Goal: Book appointment/travel/reservation

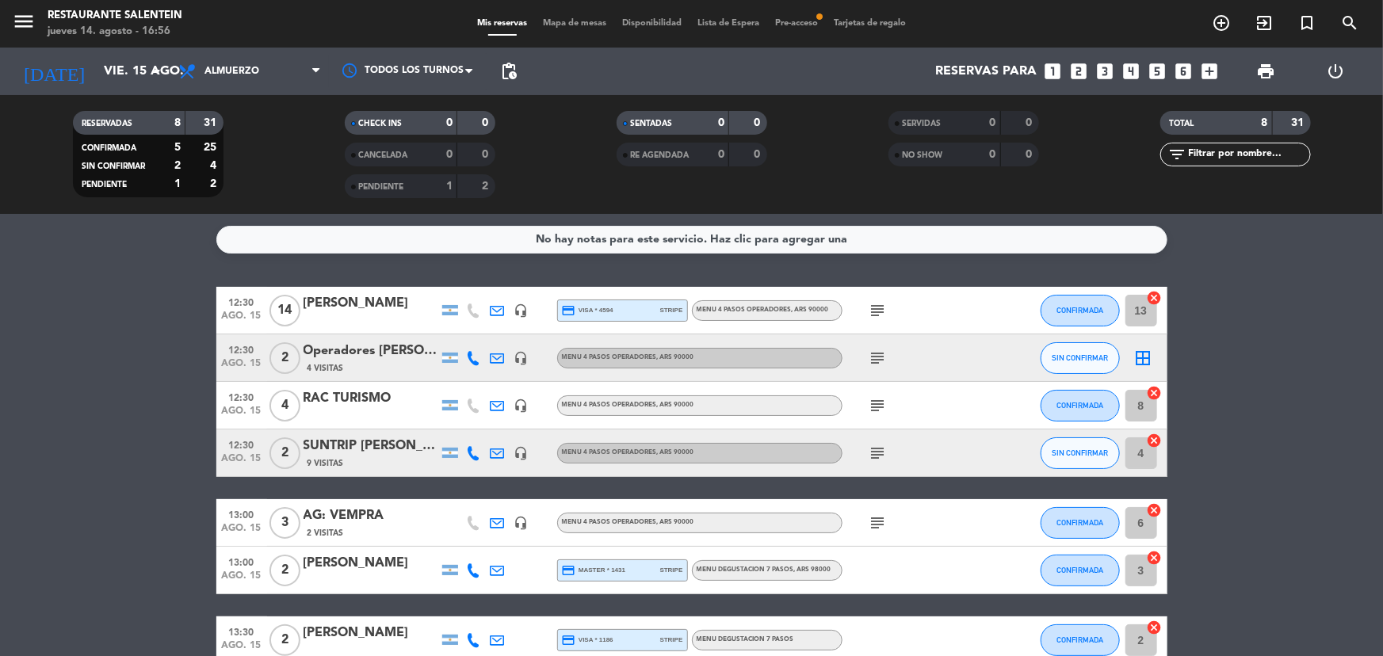
click at [1130, 71] on icon "looks_4" at bounding box center [1131, 71] width 21 height 21
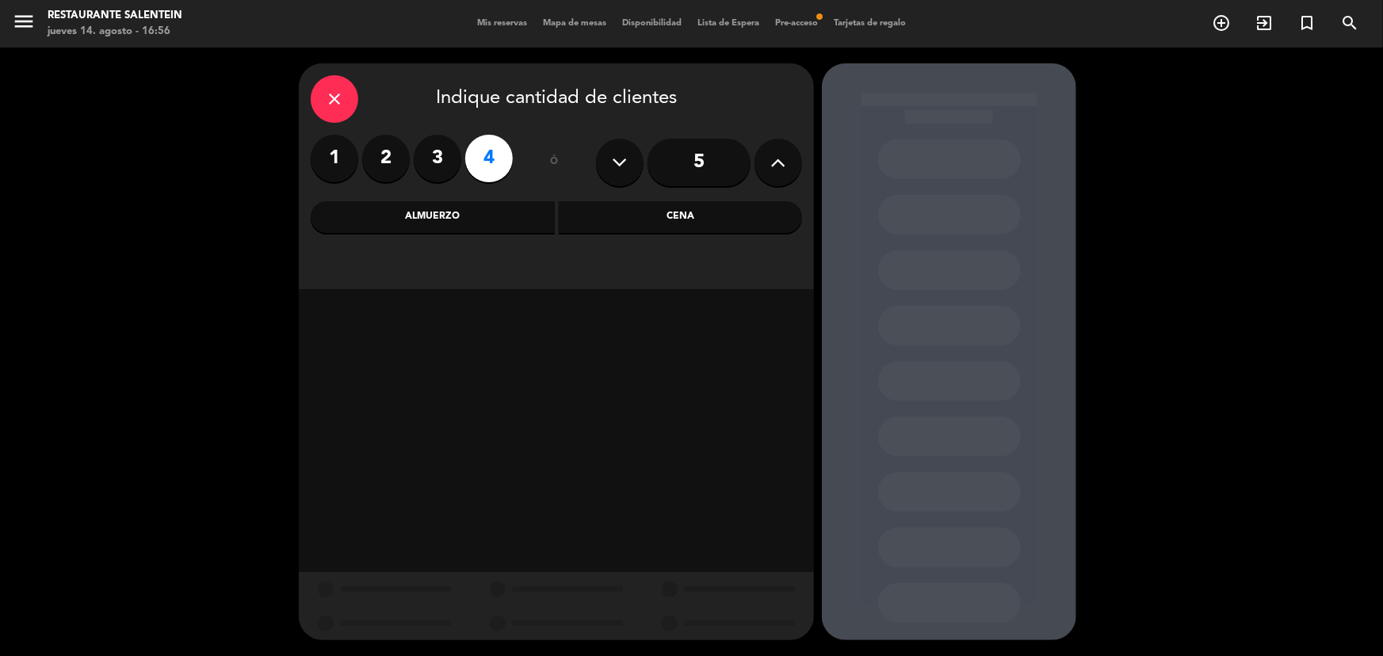
click at [518, 209] on div "Almuerzo" at bounding box center [433, 217] width 244 height 32
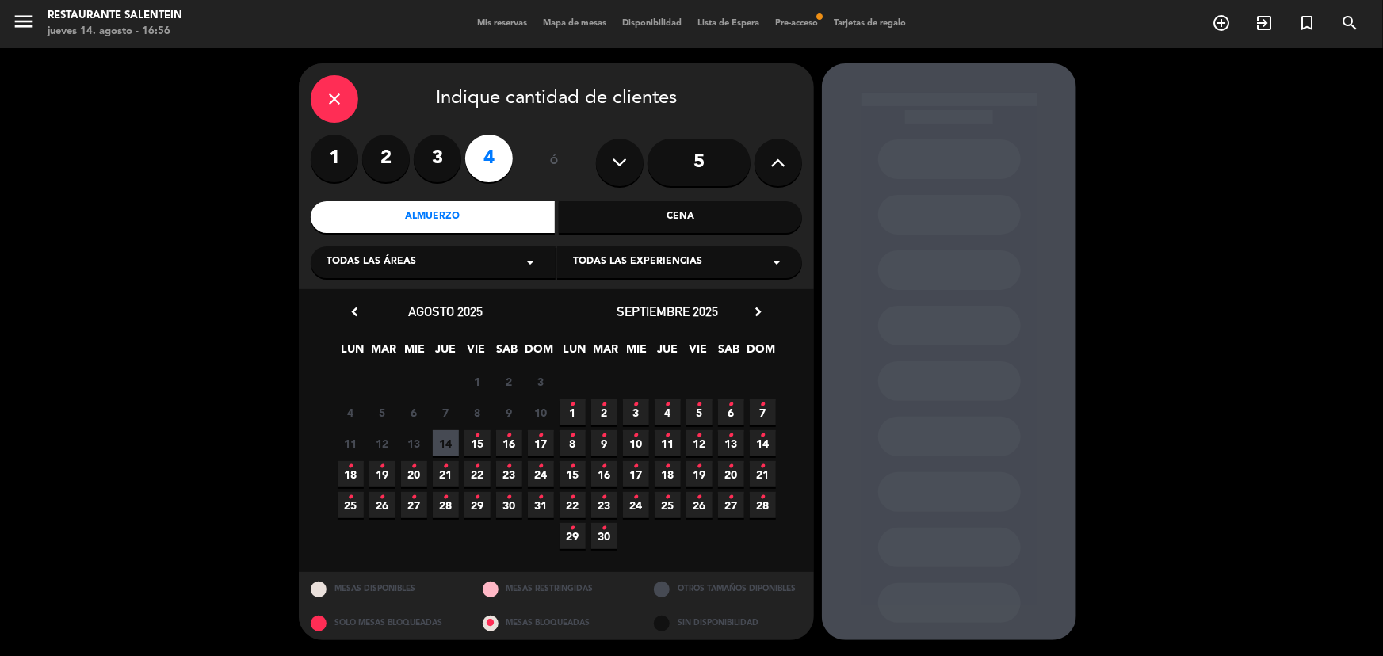
click at [518, 262] on div "Todas las áreas arrow_drop_down" at bounding box center [433, 263] width 245 height 32
click at [358, 303] on div "Posada" at bounding box center [433, 302] width 213 height 16
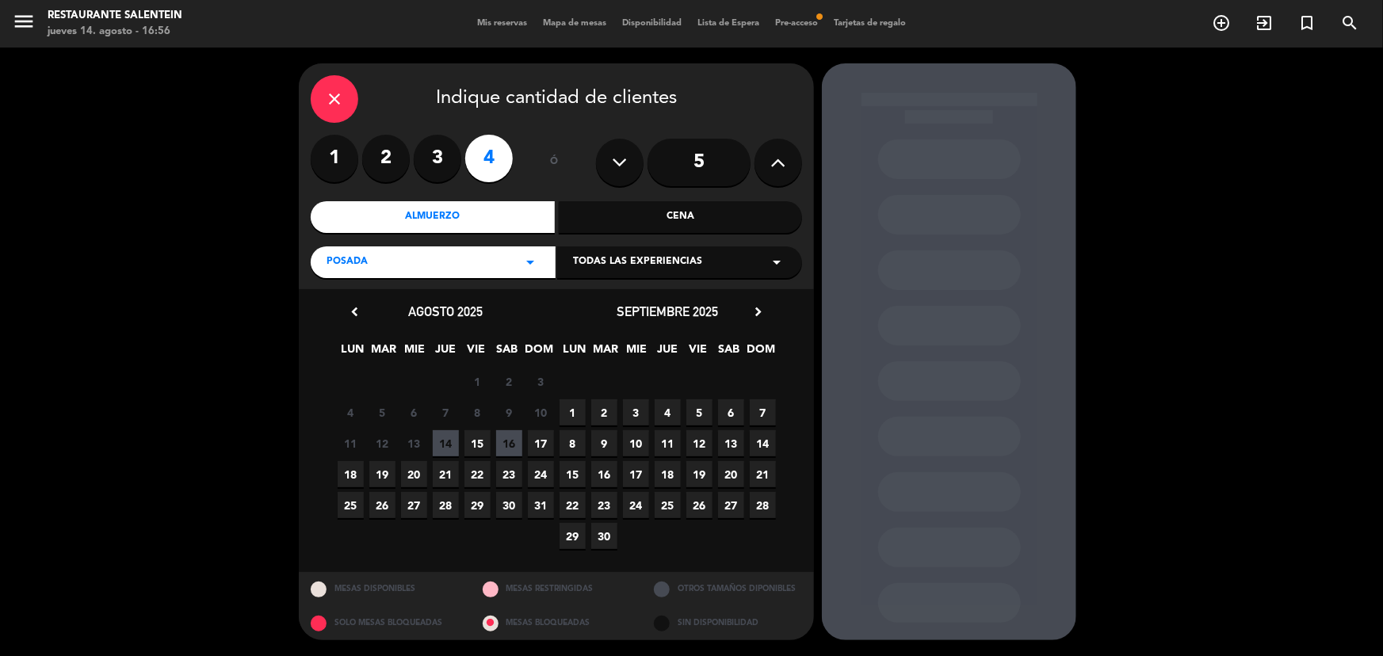
click at [607, 261] on span "Todas las experiencias" at bounding box center [637, 262] width 129 height 16
click at [602, 301] on div "EXPERIENCIA SAN PABLO - A LA CARTA" at bounding box center [679, 302] width 213 height 16
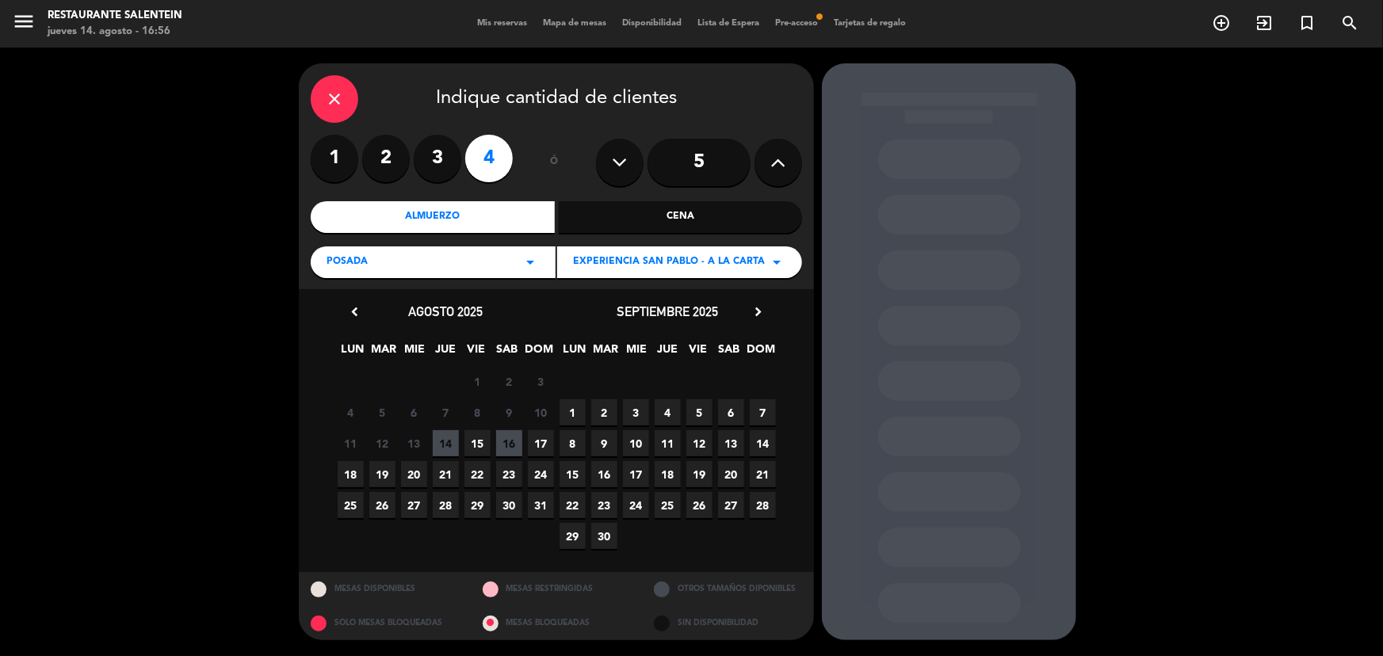
click at [468, 439] on span "15" at bounding box center [477, 443] width 26 height 26
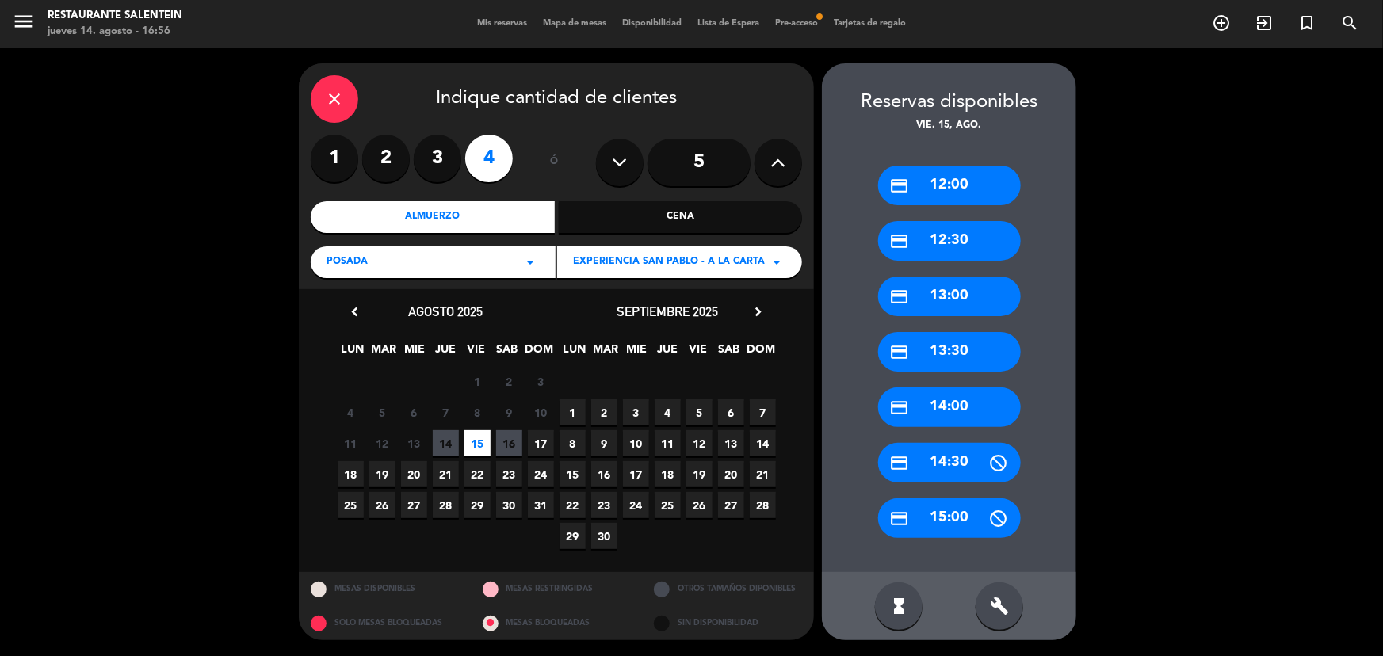
click at [972, 294] on div "credit_card 13:00" at bounding box center [949, 297] width 143 height 40
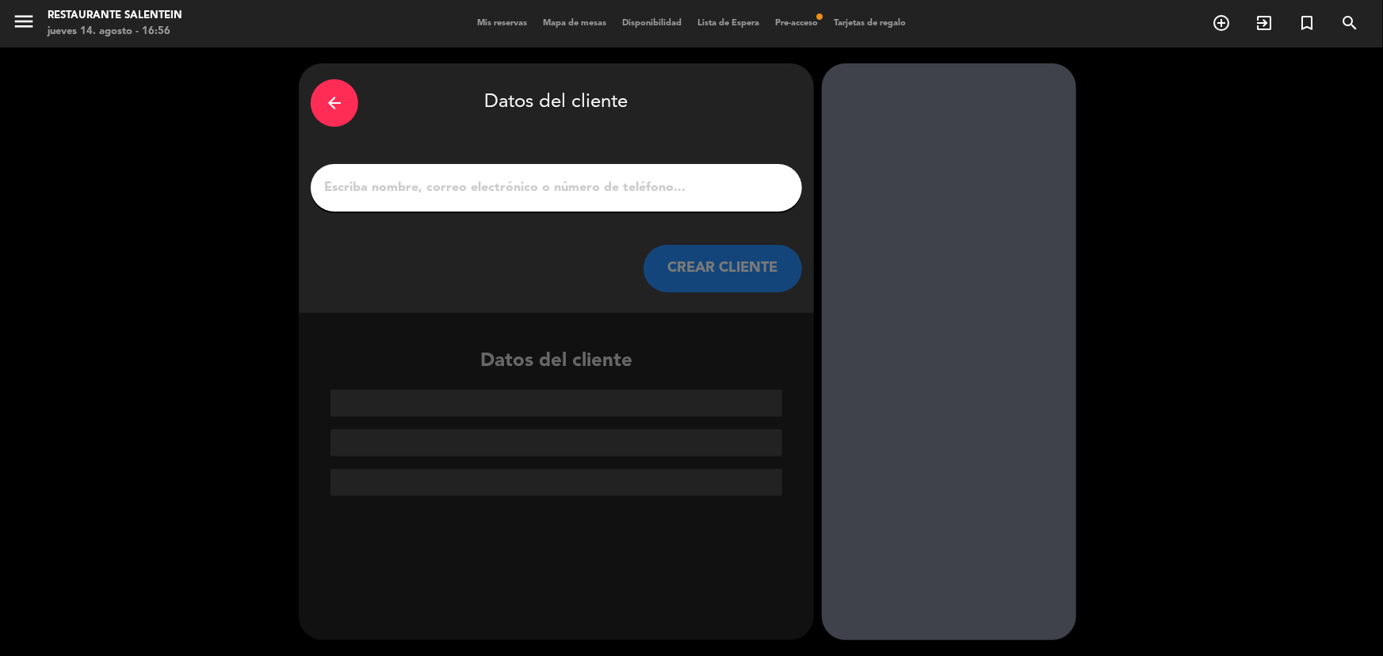
paste input "[PERSON_NAME] [PERSON_NAME]"
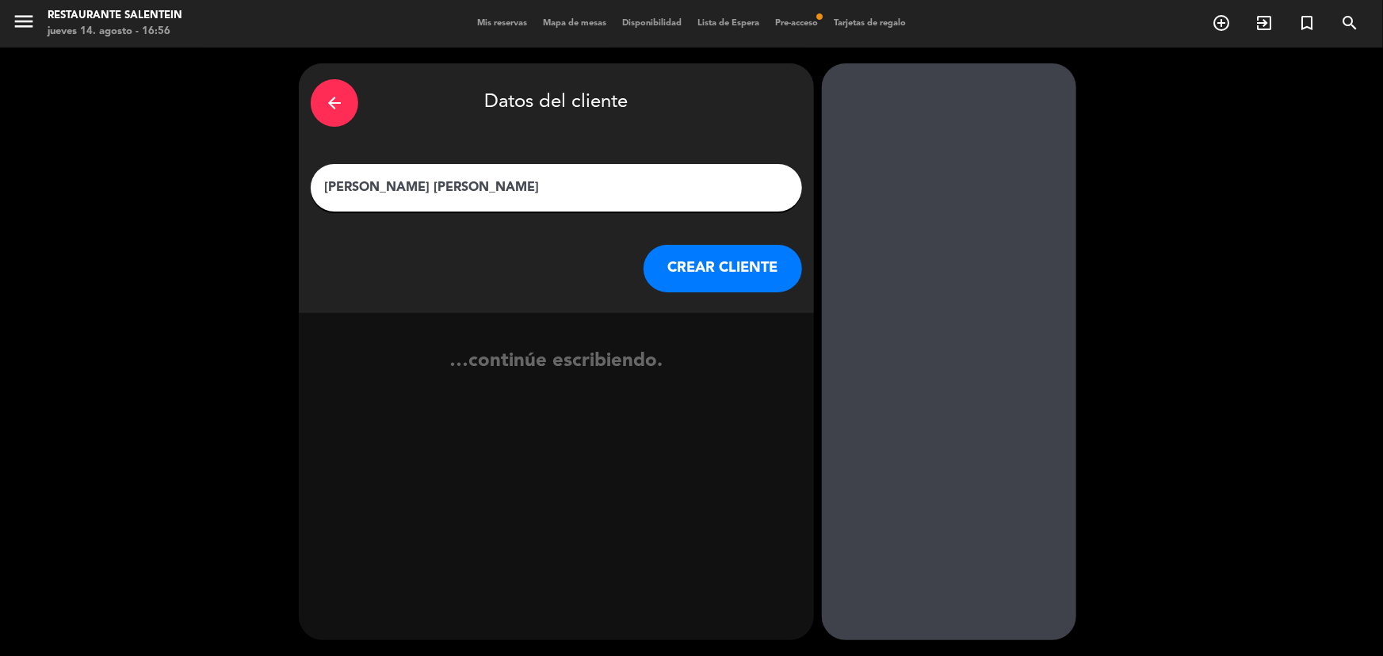
type input "[PERSON_NAME] [PERSON_NAME]"
click at [740, 270] on button "CREAR CLIENTE" at bounding box center [723, 269] width 159 height 48
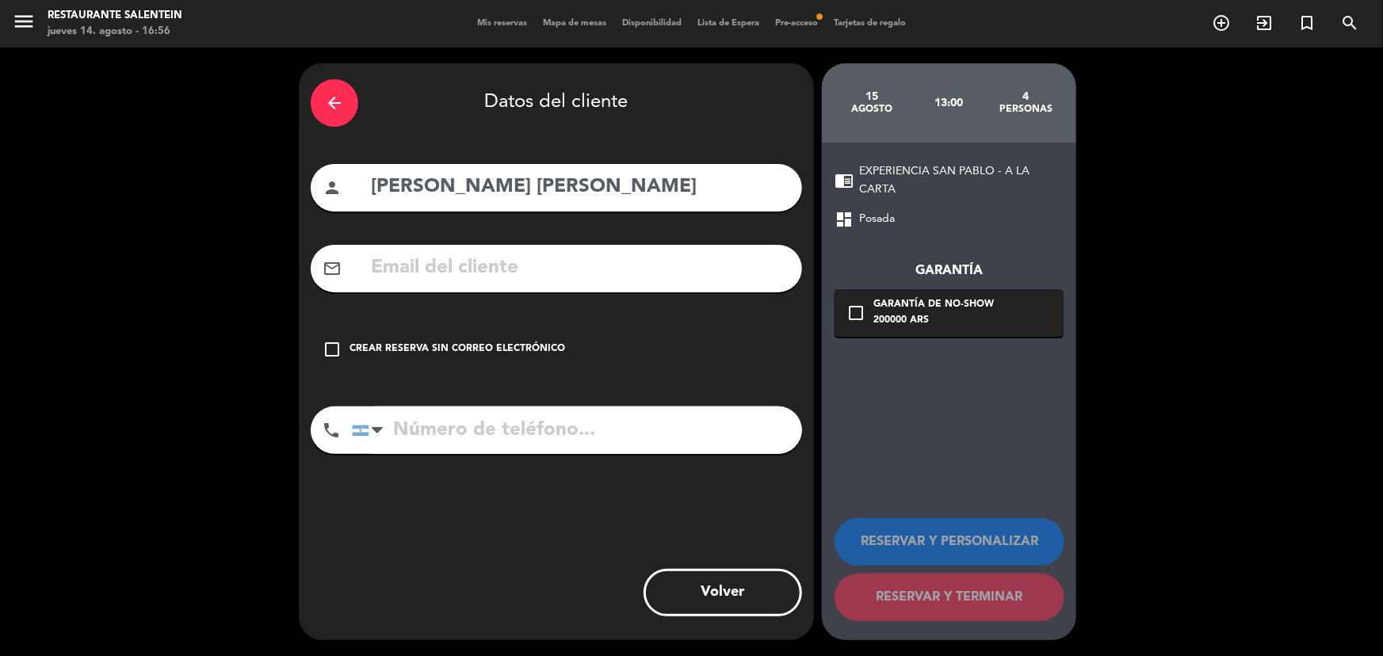
click at [484, 343] on div "Crear reserva sin correo electrónico" at bounding box center [458, 350] width 216 height 16
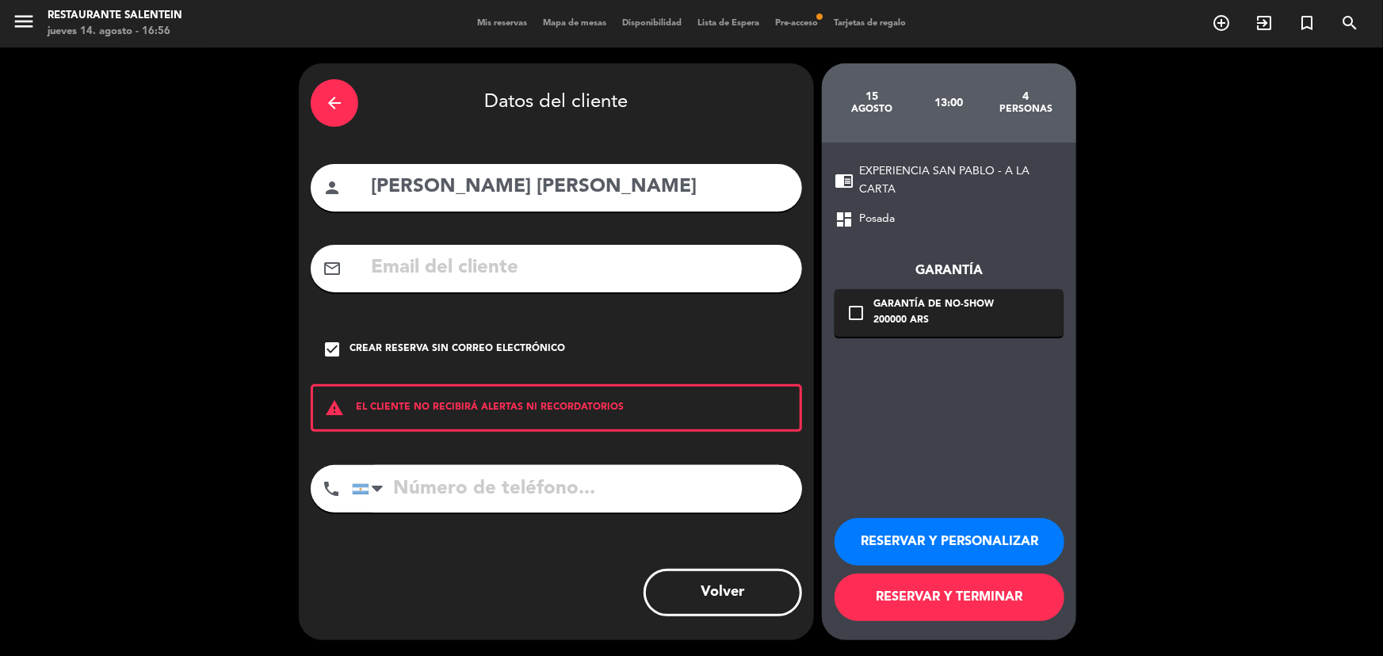
click at [993, 533] on button "RESERVAR Y PERSONALIZAR" at bounding box center [950, 542] width 230 height 48
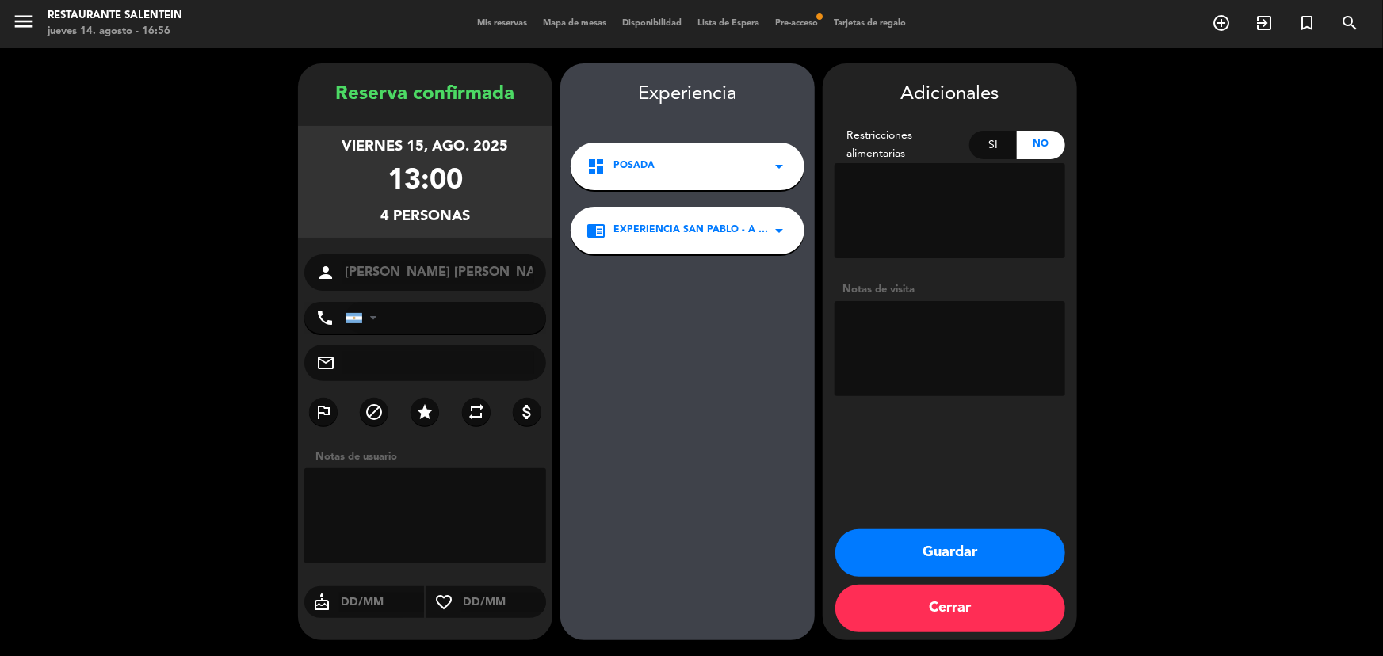
click at [385, 480] on textarea at bounding box center [425, 515] width 242 height 95
type textarea "HUSPED"
click at [954, 327] on textarea at bounding box center [950, 348] width 231 height 95
type textarea "HUESPED"
click at [969, 560] on button "Guardar" at bounding box center [950, 553] width 230 height 48
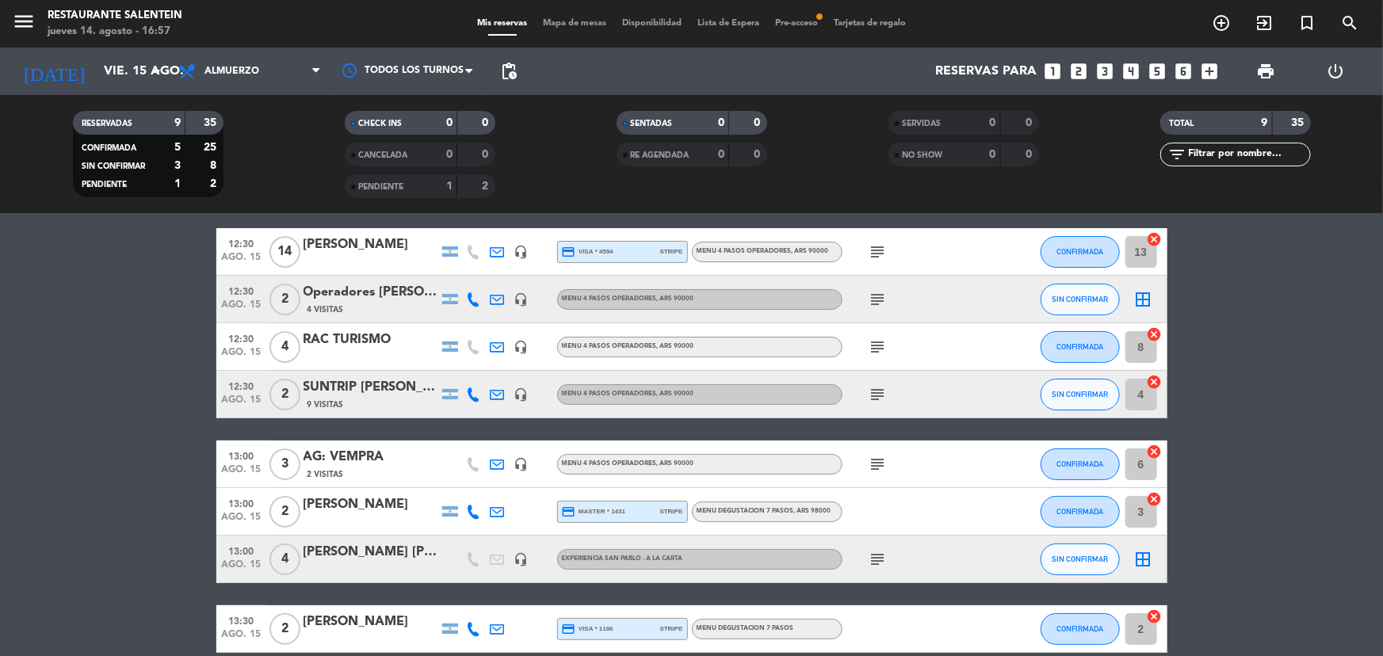
scroll to position [135, 0]
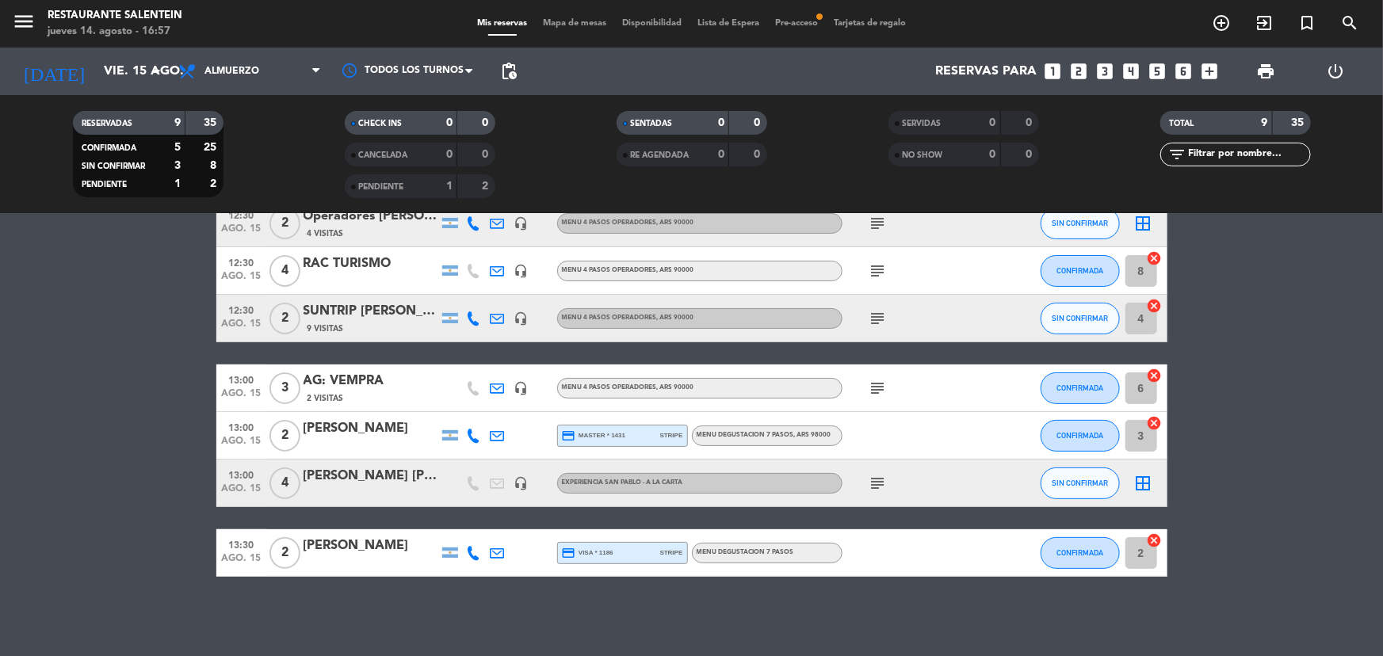
click at [1145, 481] on icon "border_all" at bounding box center [1143, 483] width 19 height 19
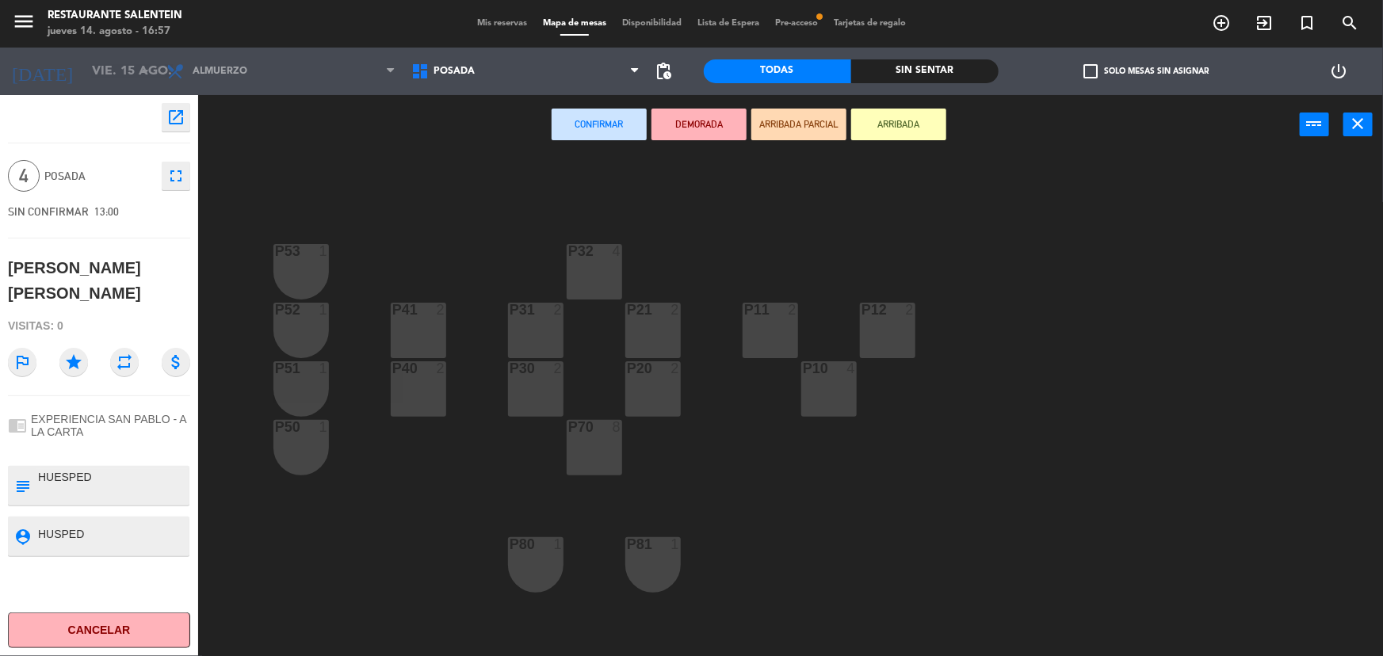
click at [774, 334] on div "P11 2" at bounding box center [770, 330] width 55 height 55
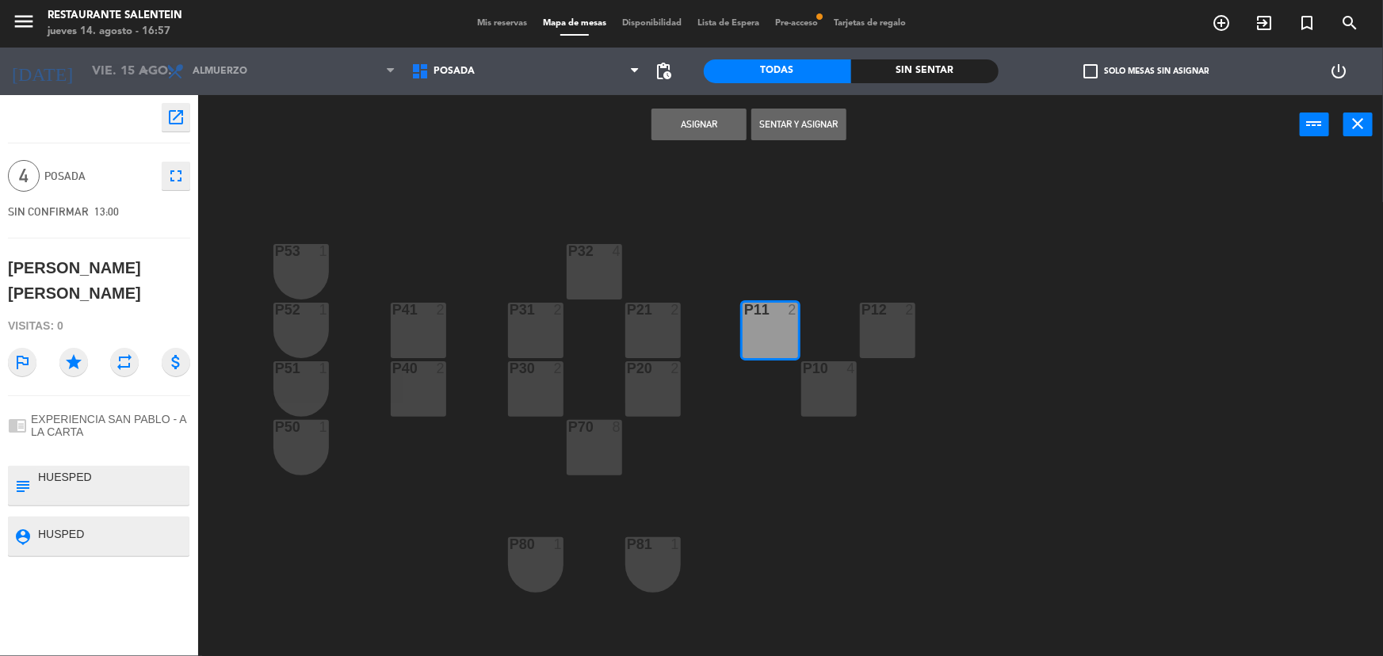
click at [816, 383] on div "P10 4" at bounding box center [828, 388] width 55 height 55
click at [690, 133] on button "Asignar" at bounding box center [699, 125] width 95 height 32
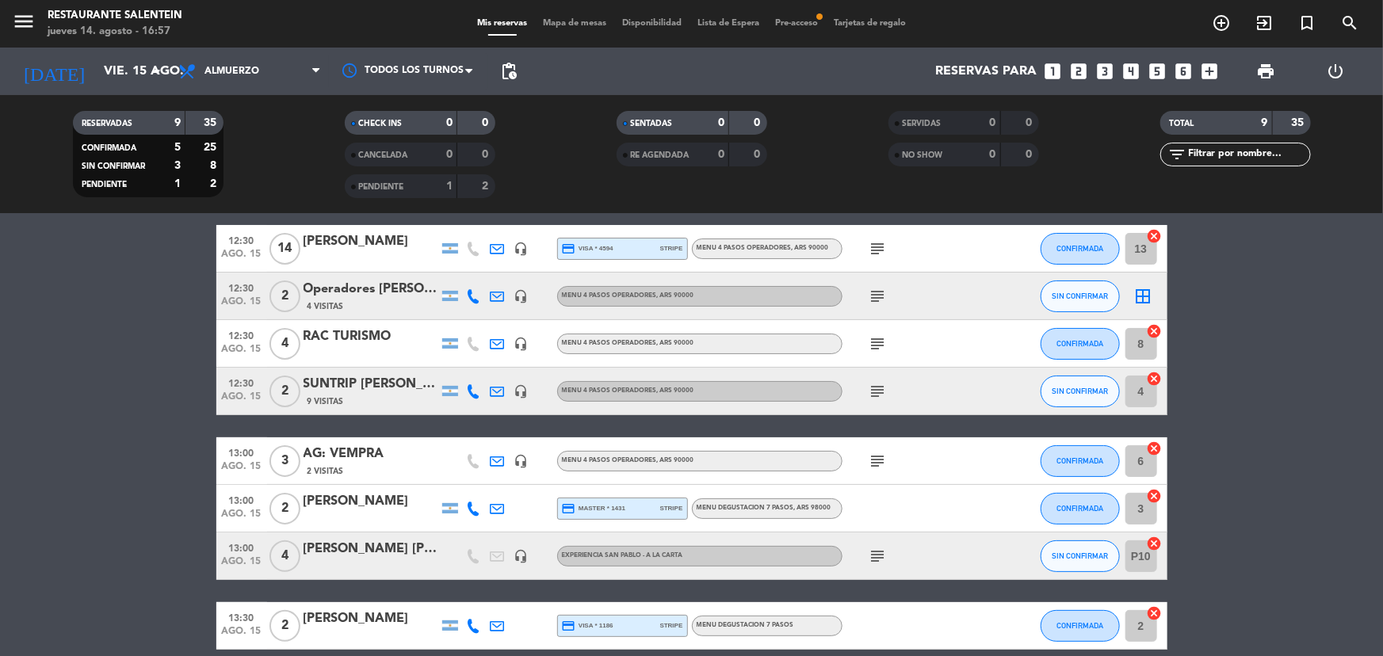
scroll to position [135, 0]
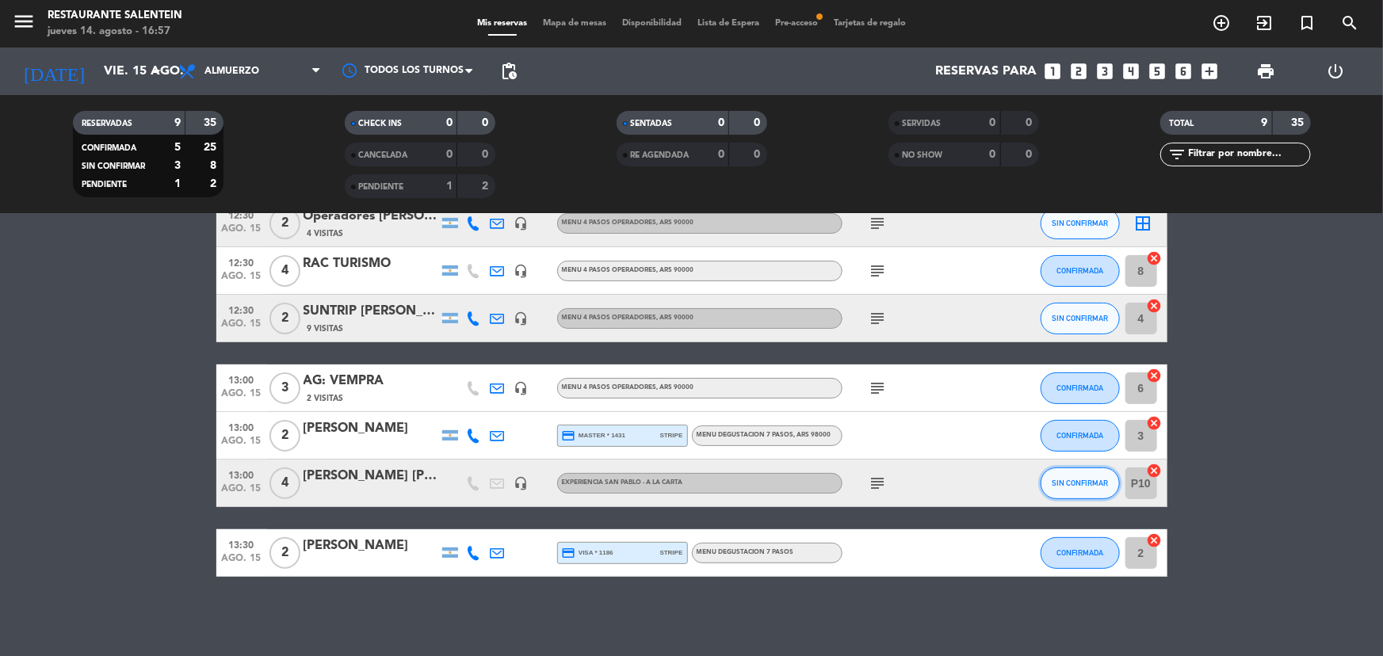
click at [1094, 480] on span "SIN CONFIRMAR" at bounding box center [1080, 483] width 56 height 9
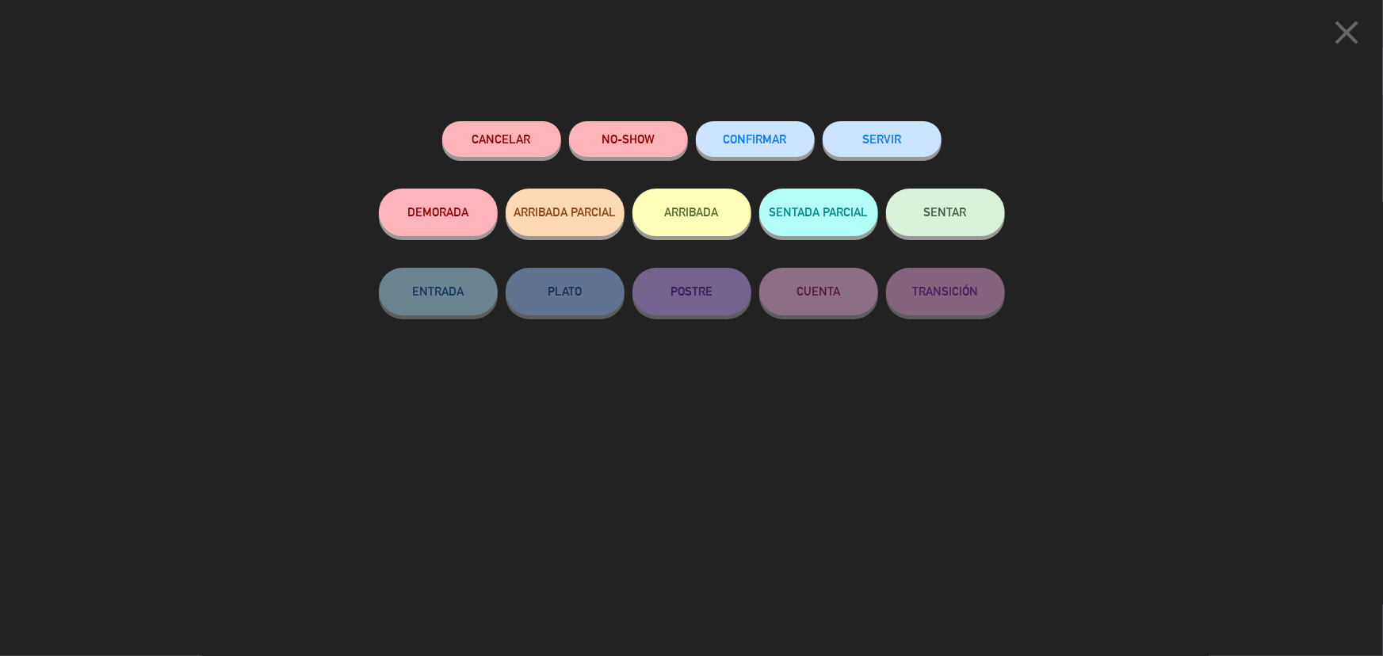
click at [783, 138] on span "CONFIRMAR" at bounding box center [755, 138] width 63 height 13
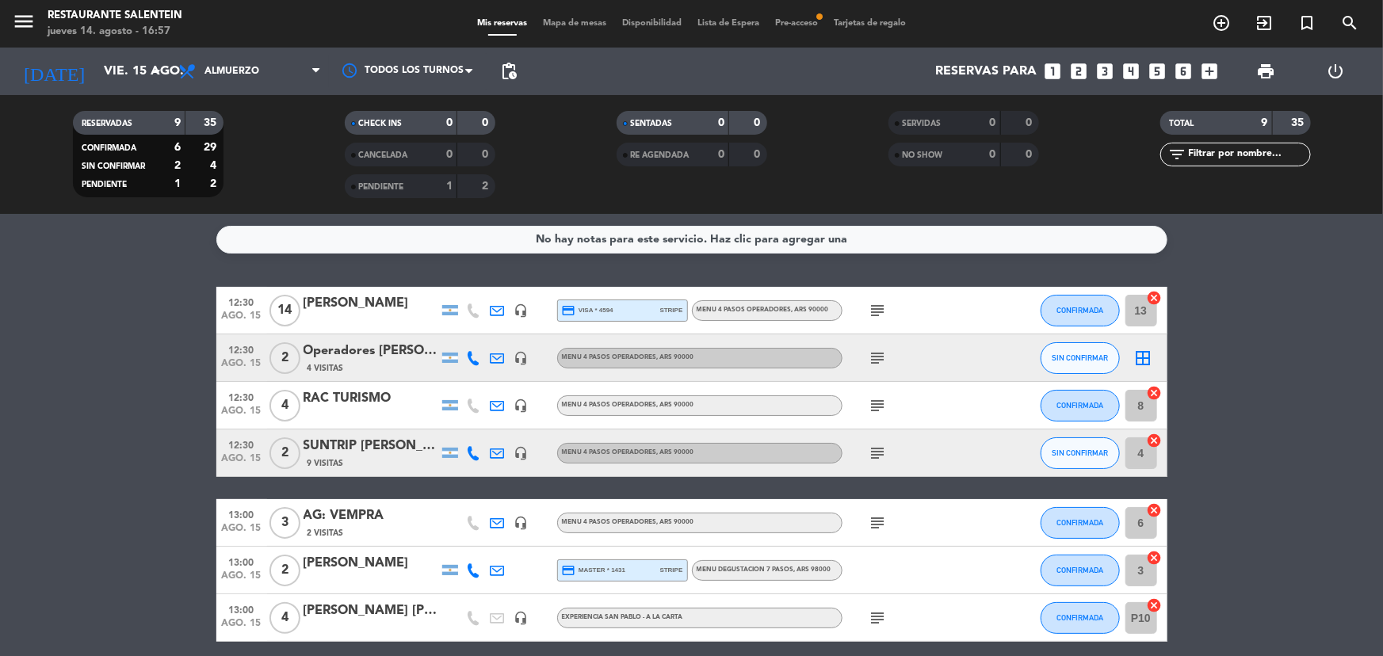
scroll to position [0, 0]
